Goal: Check status: Check status

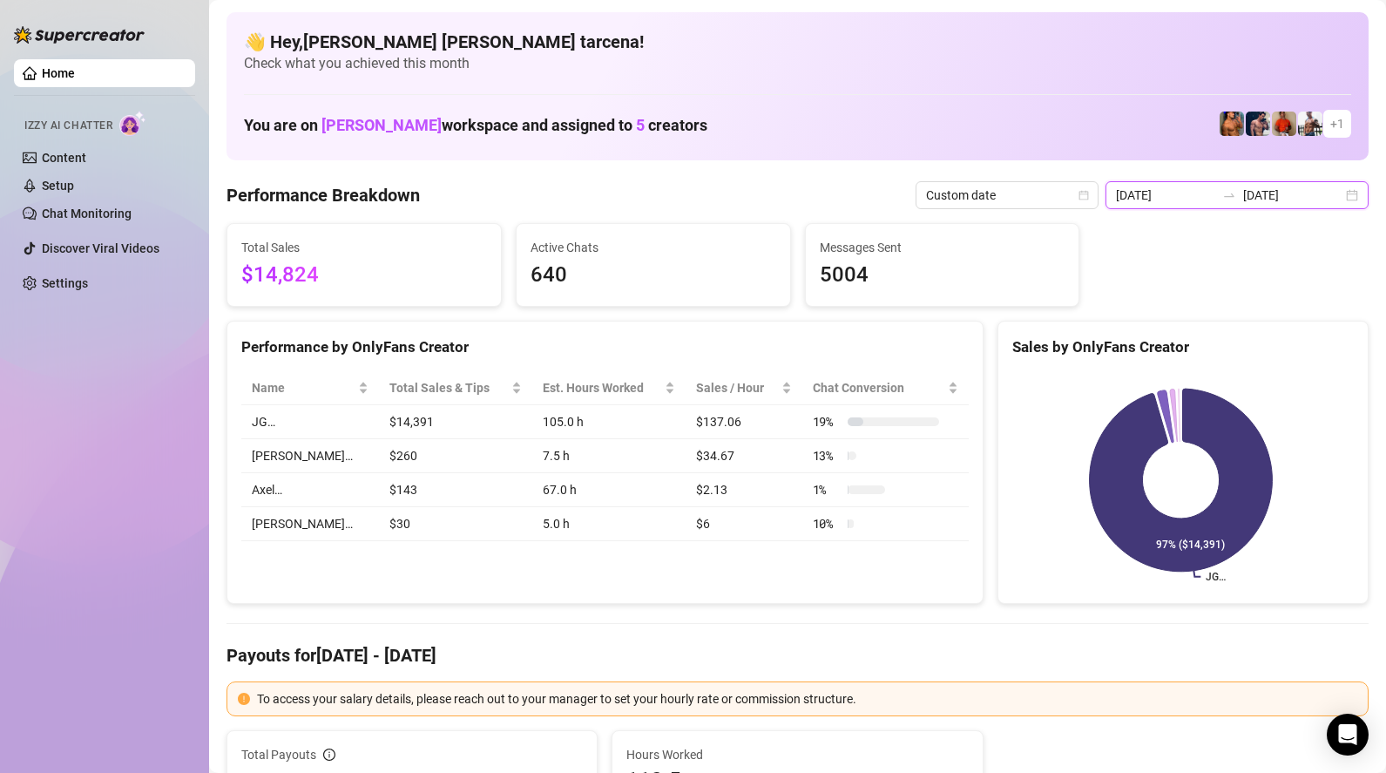
click at [1211, 201] on input "[DATE]" at bounding box center [1165, 195] width 99 height 19
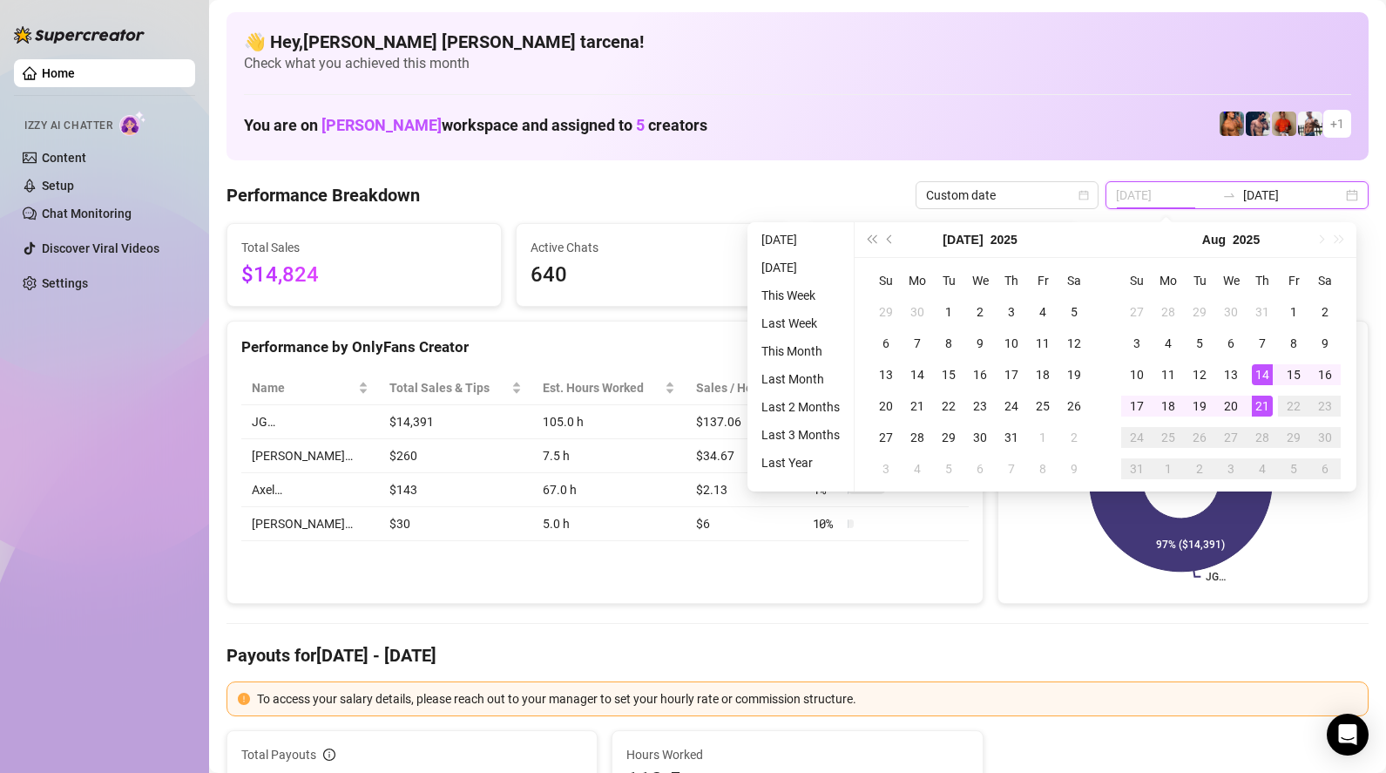
type input "[DATE]"
click at [1264, 400] on div "21" at bounding box center [1262, 406] width 21 height 21
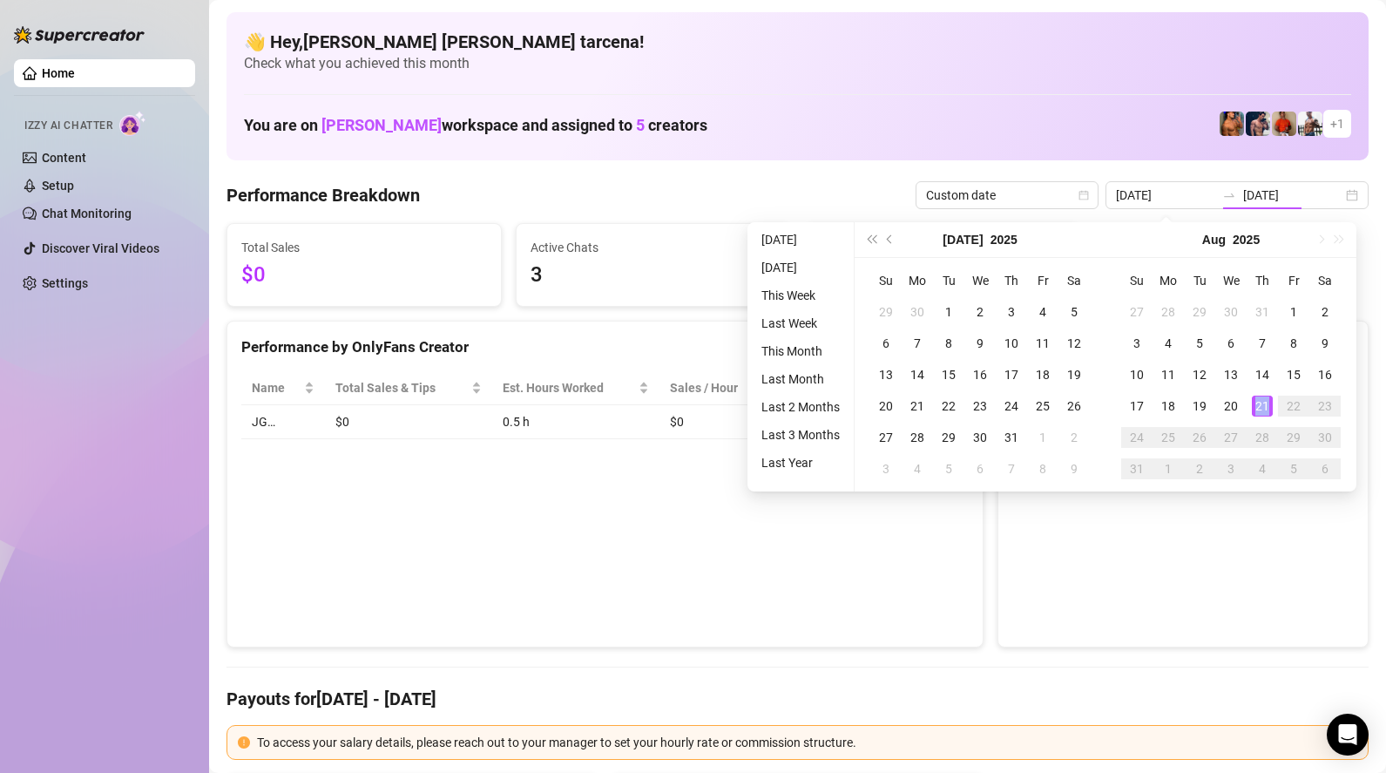
type input "[DATE]"
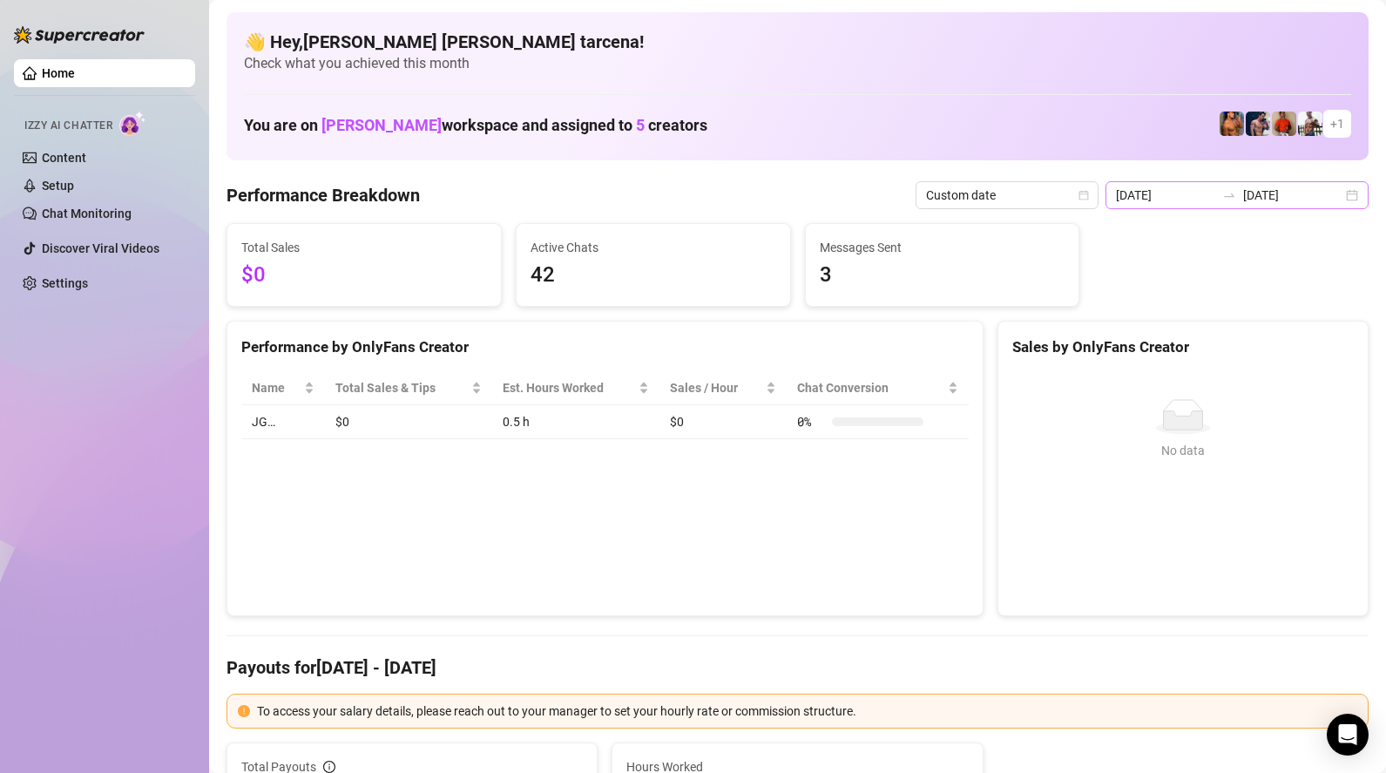
click at [1236, 188] on icon "swap-right" at bounding box center [1229, 195] width 14 height 14
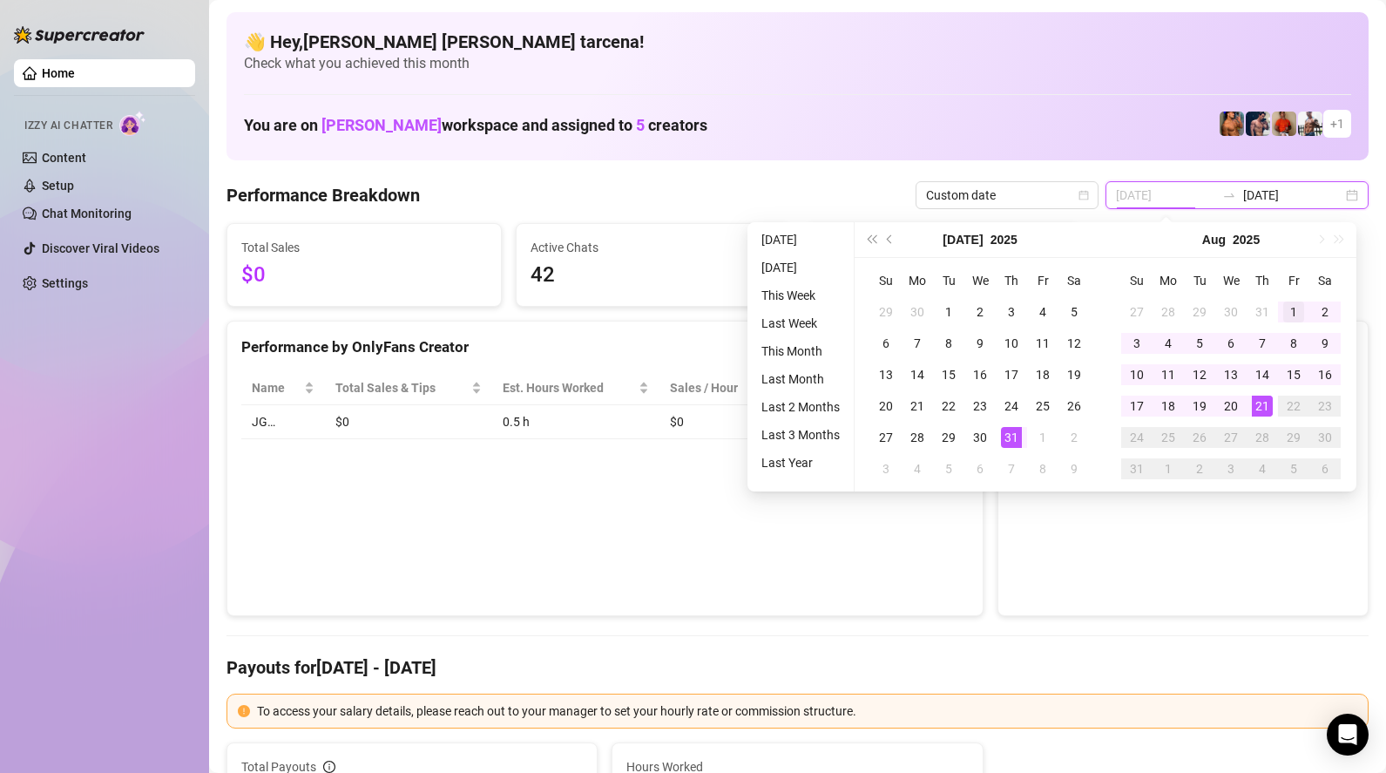
type input "[DATE]"
click at [1288, 308] on div "1" at bounding box center [1293, 311] width 21 height 21
type input "[DATE]"
click at [1225, 405] on div "20" at bounding box center [1231, 406] width 21 height 21
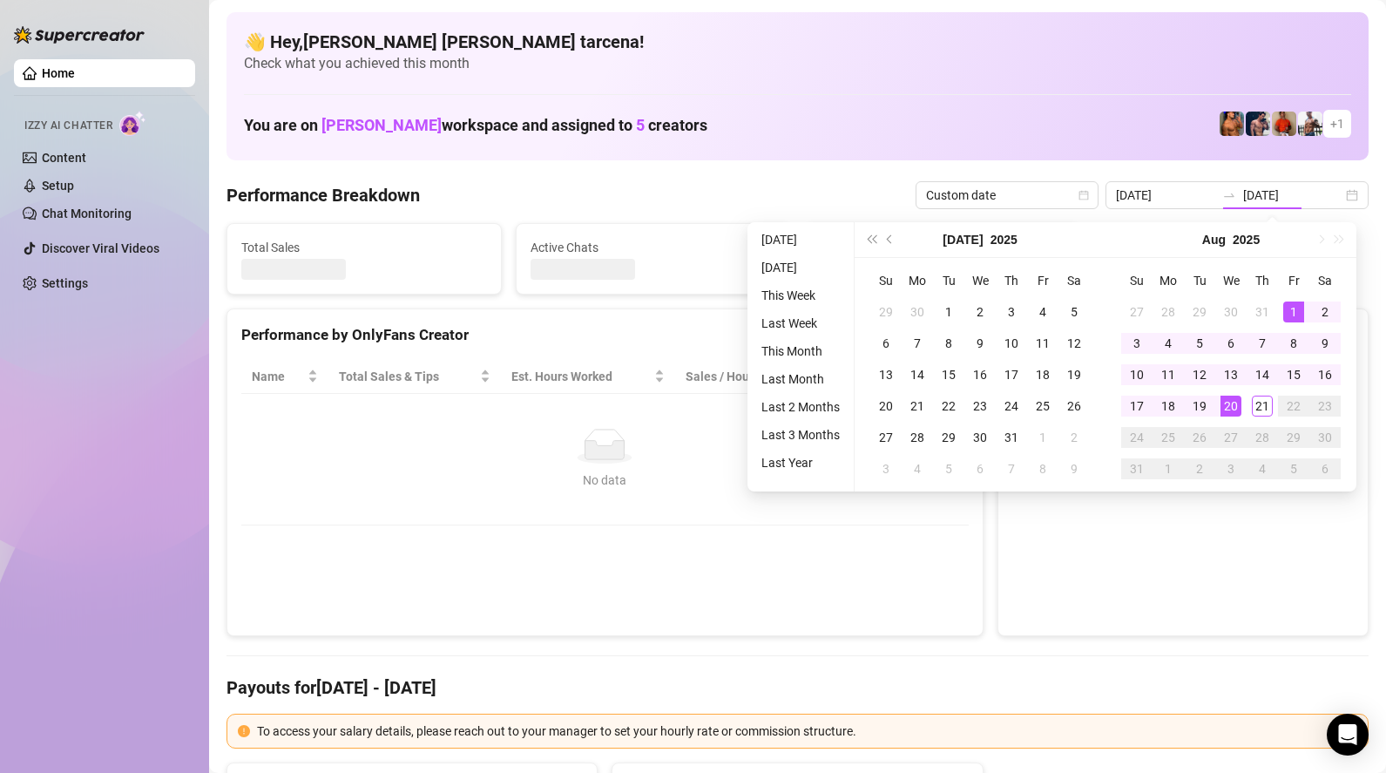
type input "[DATE]"
